Goal: Communication & Community: Ask a question

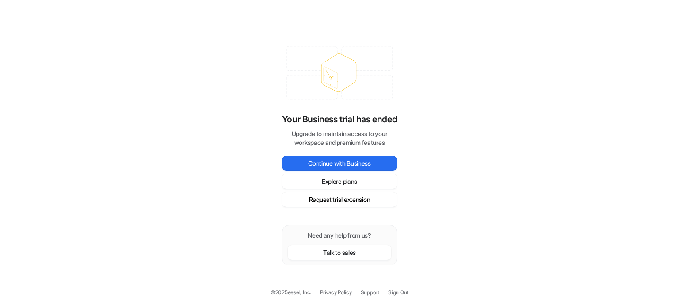
click at [331, 199] on button "Request trial extension" at bounding box center [339, 199] width 115 height 15
click at [407, 294] on link "Sign Out" at bounding box center [398, 293] width 20 height 8
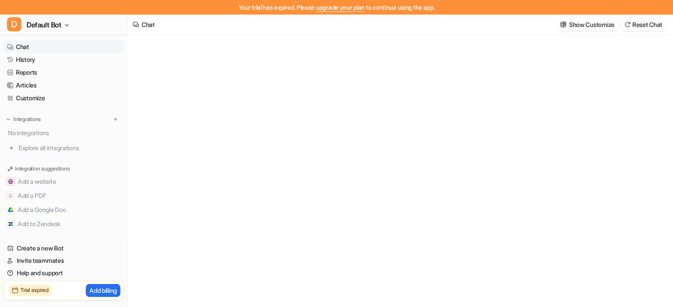
type textarea "**********"
